Goal: Find specific page/section: Find specific page/section

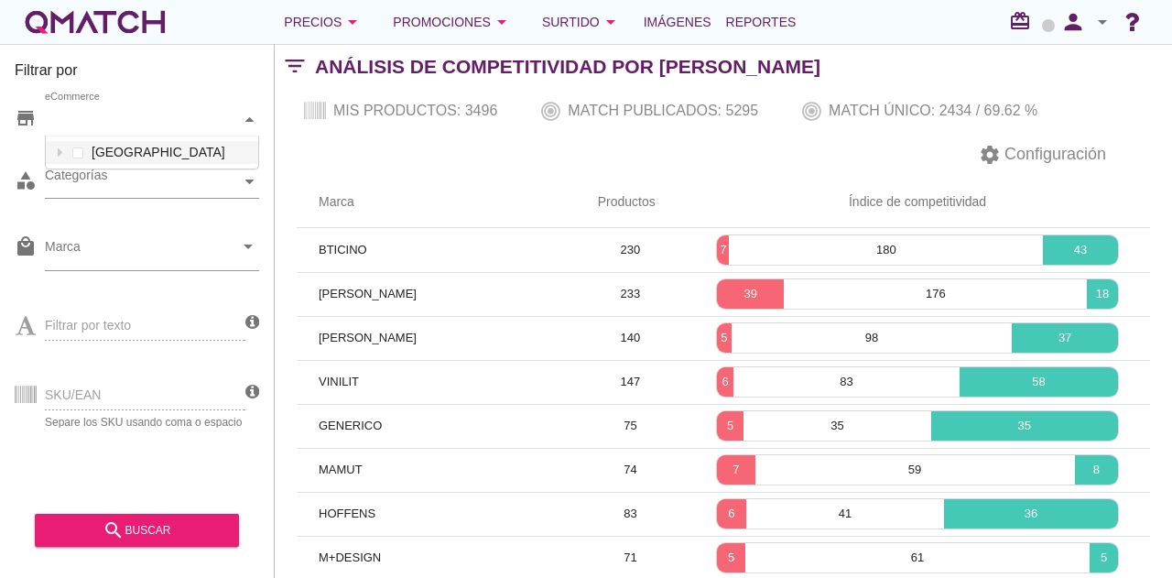
click at [96, 125] on div "eCommerce" at bounding box center [143, 119] width 196 height 19
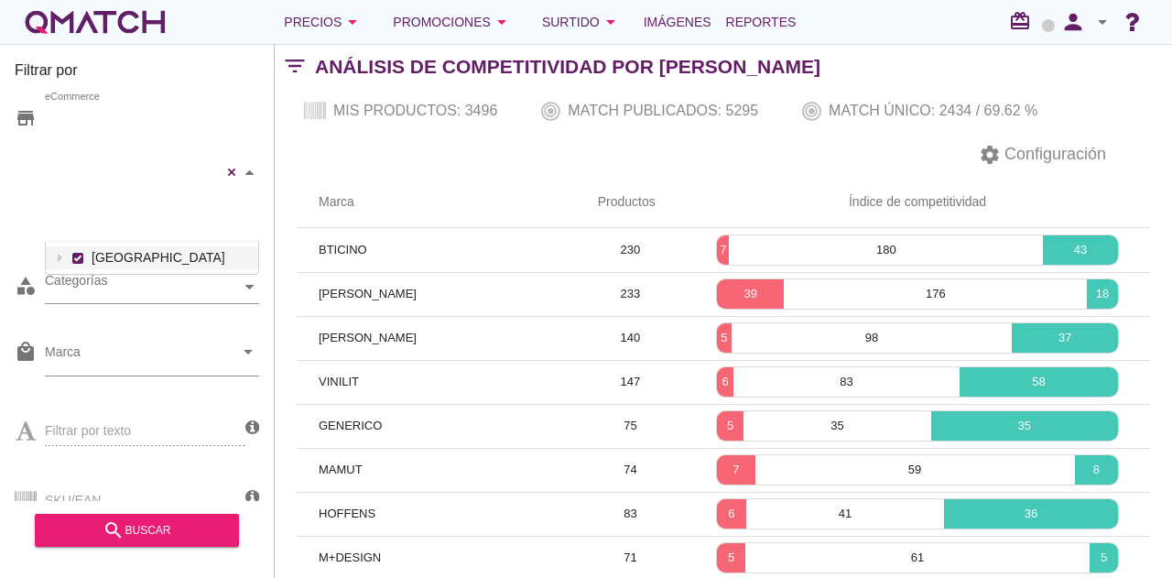
drag, startPoint x: 123, startPoint y: 146, endPoint x: 109, endPoint y: 195, distance: 51.3
click at [121, 146] on div "Falabella Paris Ripley Sodimac Easy Construmart eCommerce Chile" at bounding box center [152, 172] width 214 height 138
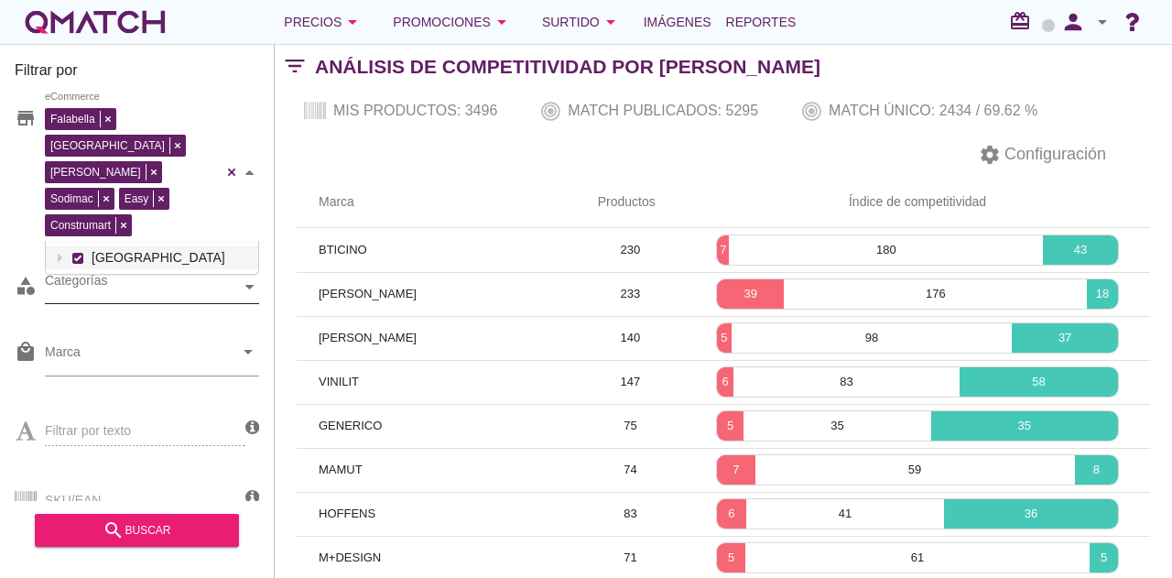
click at [110, 271] on div "Categorías" at bounding box center [143, 287] width 196 height 32
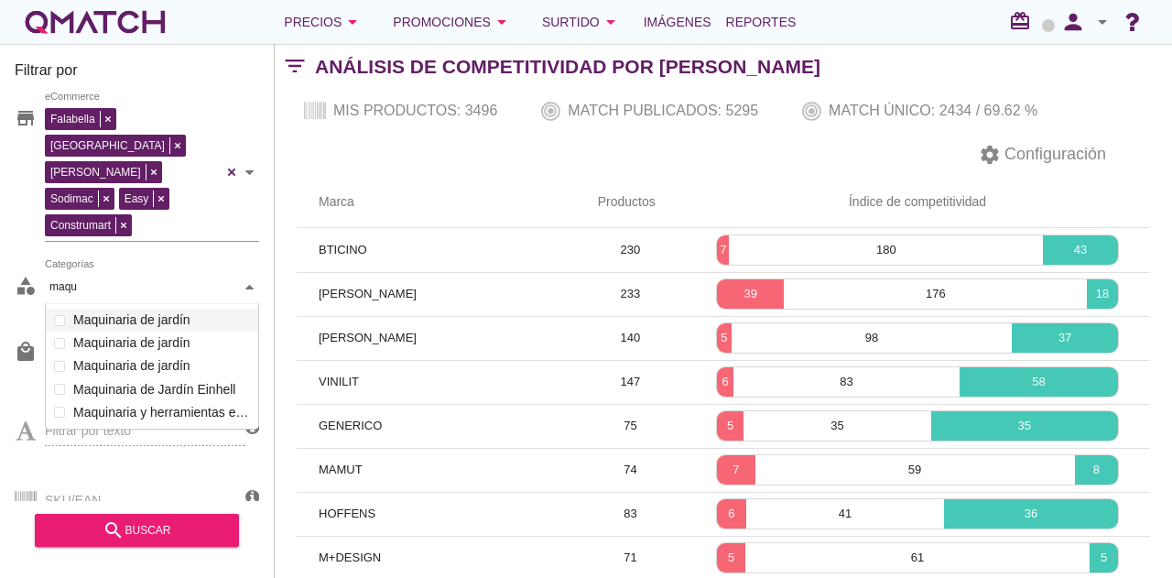
scroll to position [126, 214]
click at [84, 271] on div "Categorías maquin maquin Salud y Hogar Lavadoras Secadoras Termos y calderas Te…" at bounding box center [152, 287] width 214 height 33
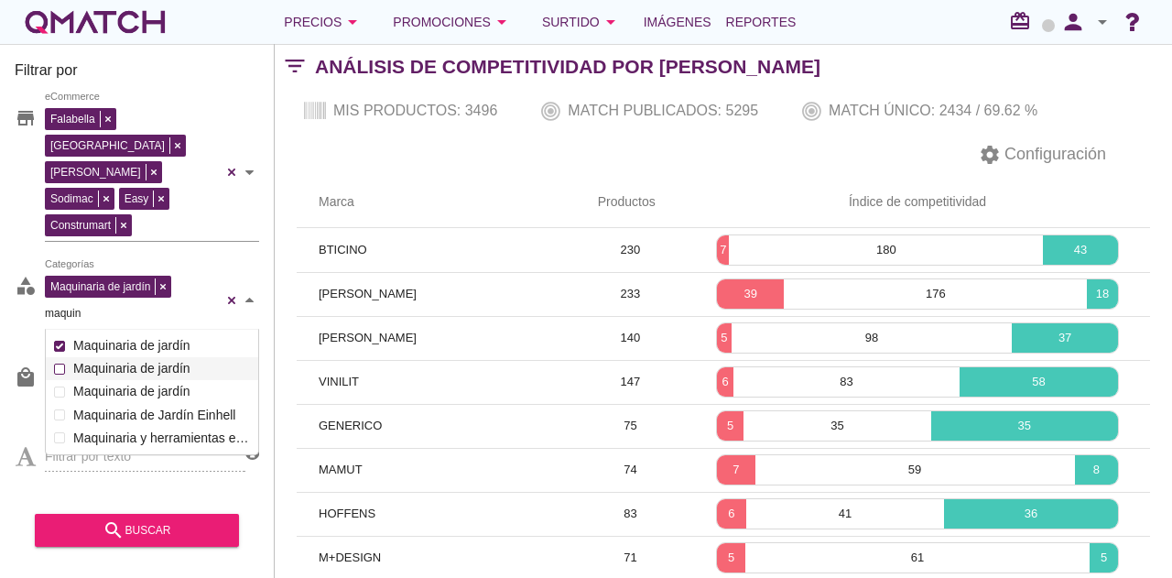
click at [101, 302] on div "Maquinaria de jardín Categorías maquin maquin Salud y Hogar Lavadoras Secadoras…" at bounding box center [152, 300] width 214 height 59
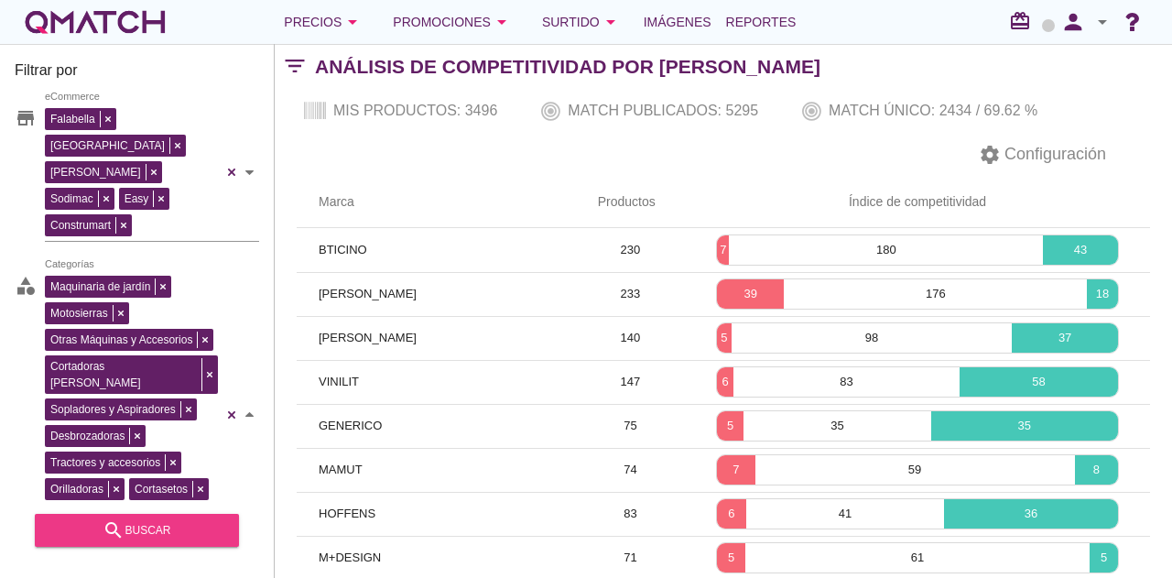
type input "maquin"
click at [190, 535] on div "search buscar" at bounding box center [136, 530] width 175 height 22
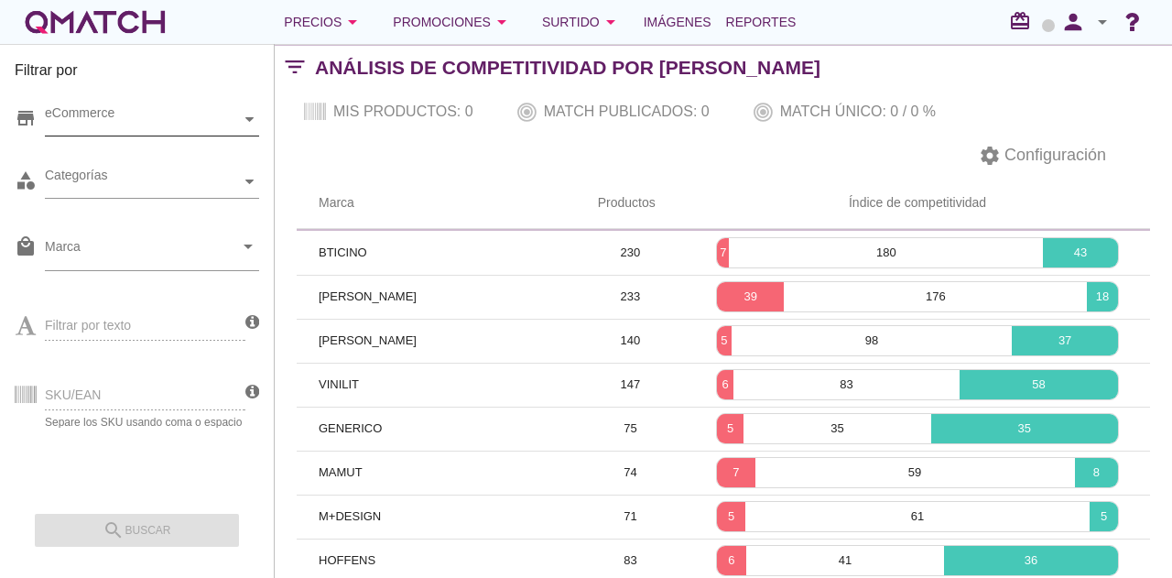
click at [201, 122] on div "eCommerce" at bounding box center [143, 119] width 196 height 19
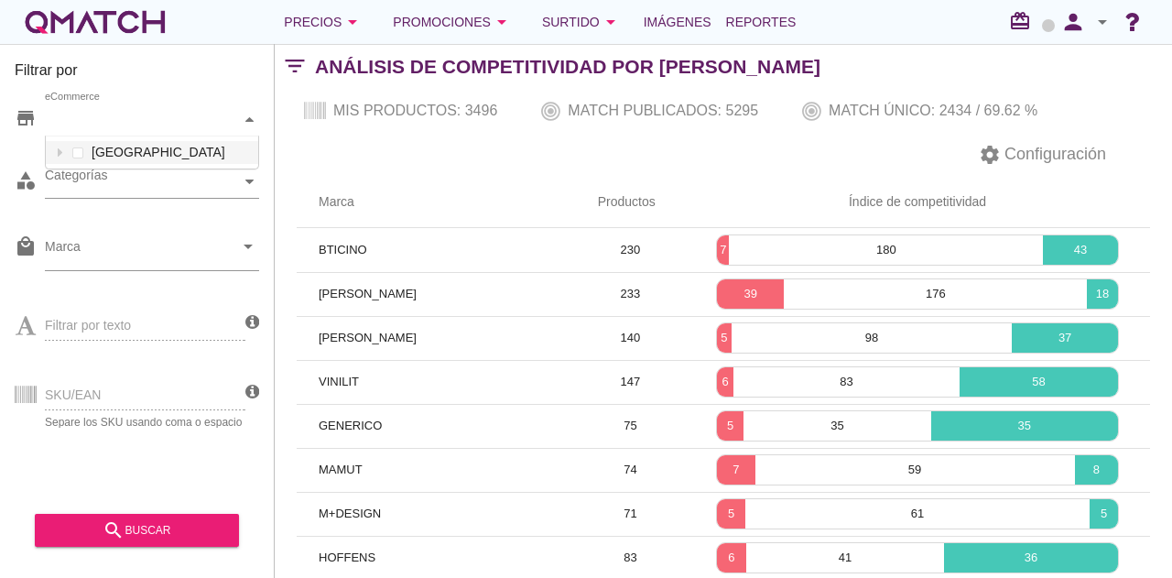
scroll to position [32, 212]
click at [188, 136] on div "eCommerce [GEOGRAPHIC_DATA]" at bounding box center [152, 119] width 214 height 33
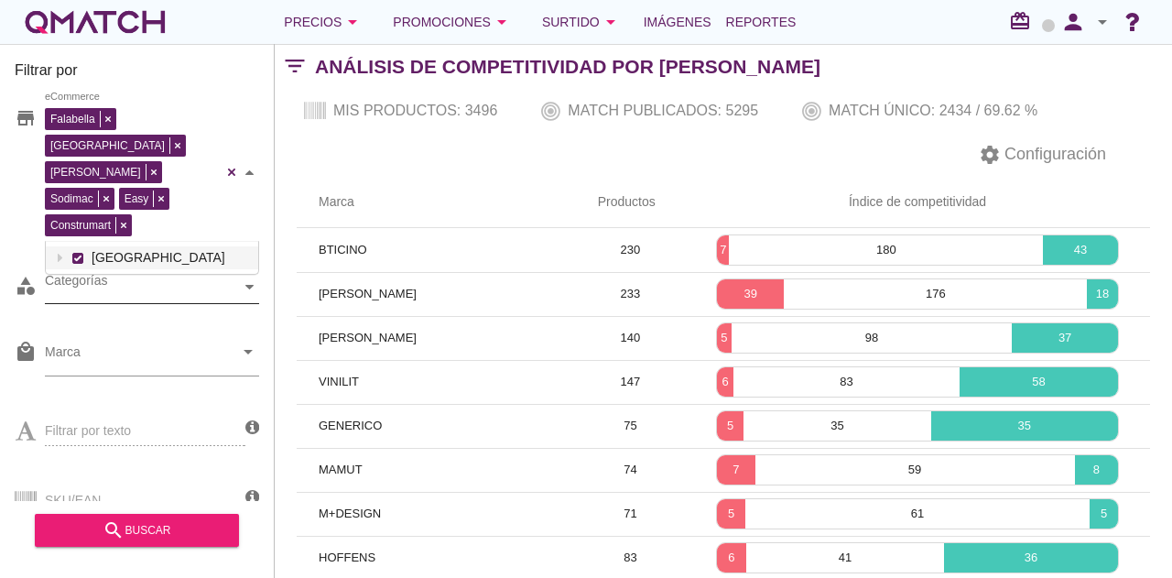
click at [147, 277] on div "Categorías" at bounding box center [143, 286] width 196 height 19
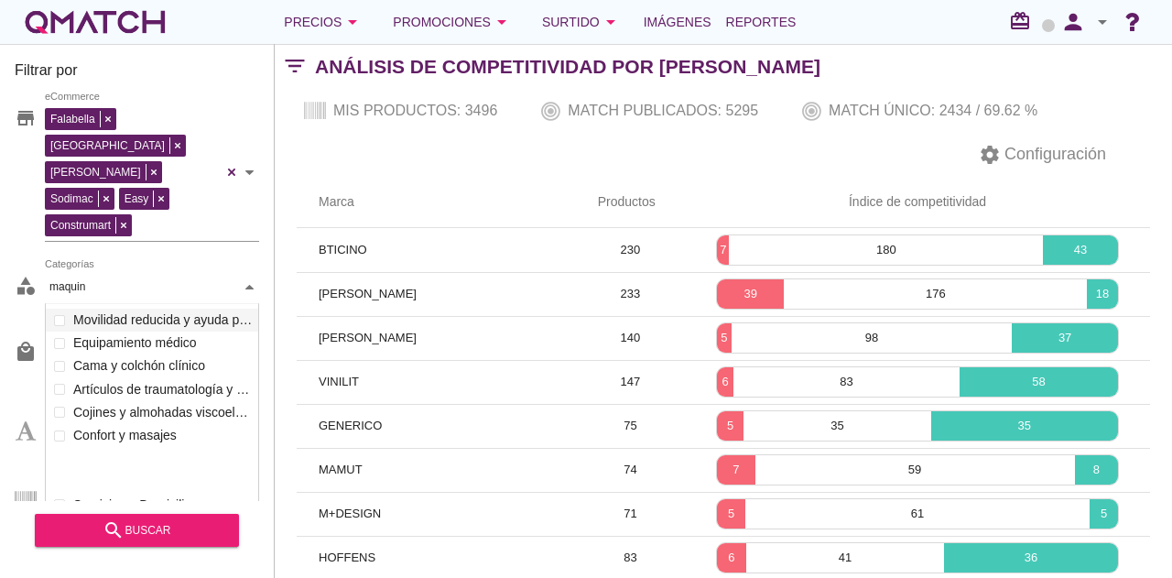
scroll to position [126, 214]
click at [162, 282] on div "Categorías maquin maquin Salud y Hogar Lavadoras Secadoras Termos y calderas Te…" at bounding box center [152, 287] width 214 height 33
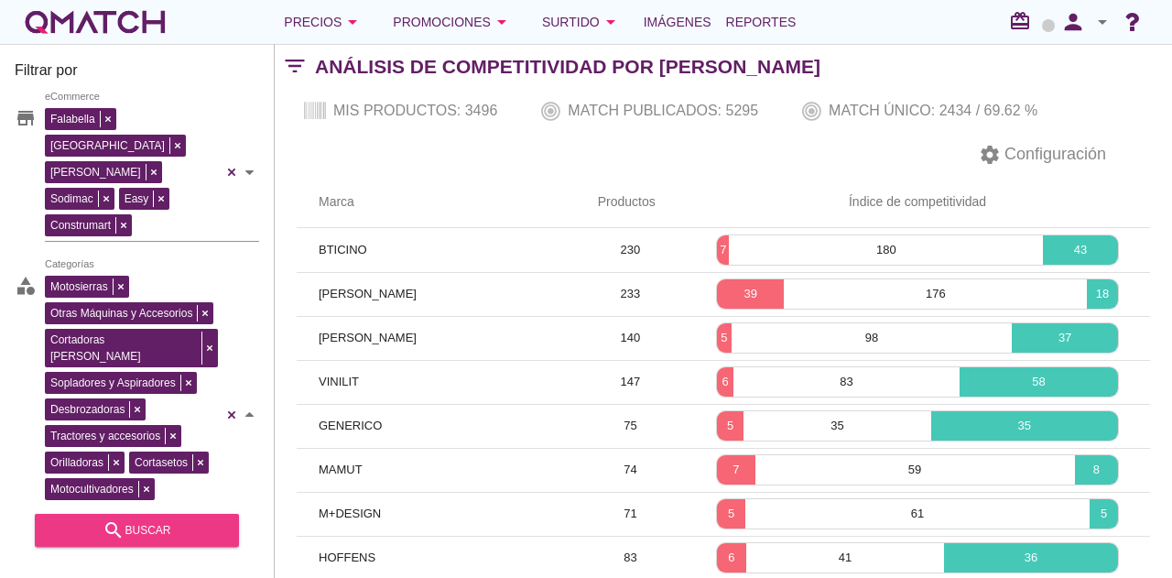
type input "maquin"
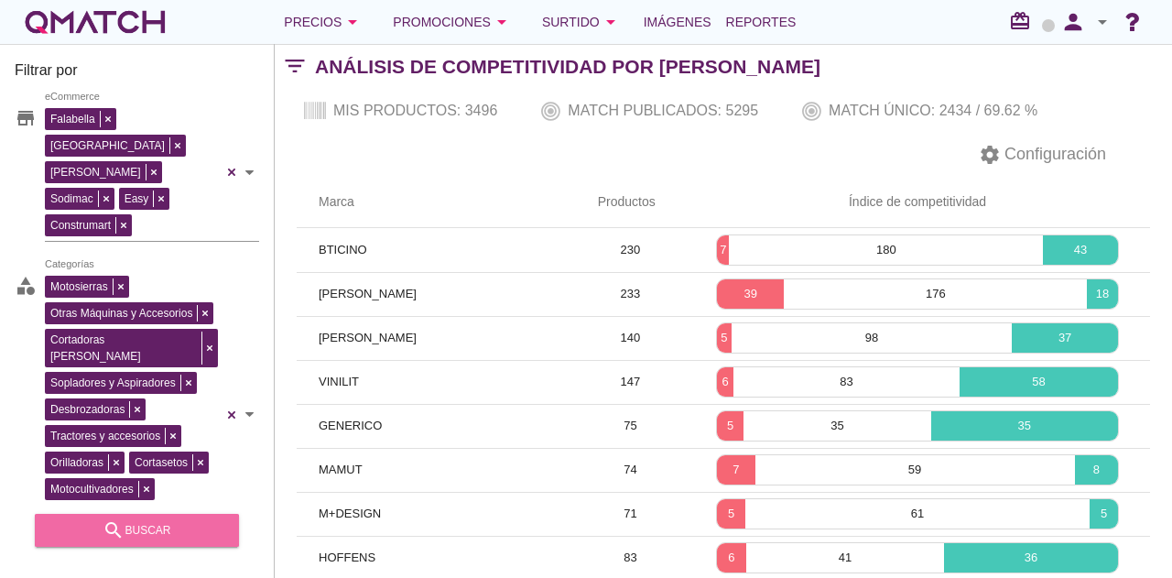
click at [159, 528] on div "search buscar" at bounding box center [136, 530] width 175 height 22
